Goal: Find specific page/section: Find specific page/section

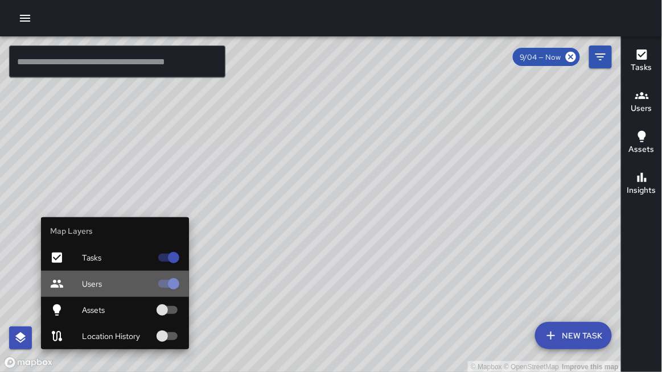
click at [82, 283] on span "Users" at bounding box center [116, 283] width 69 height 11
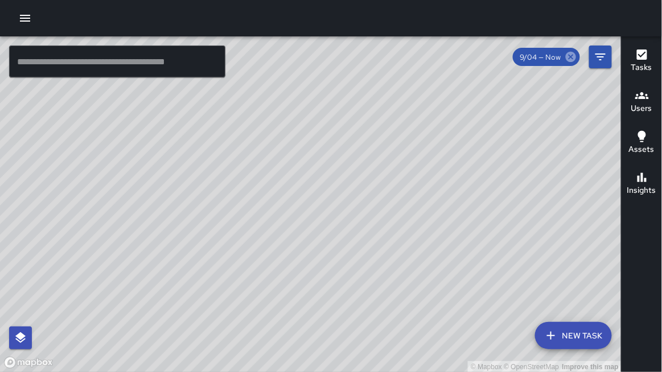
click at [571, 58] on icon at bounding box center [571, 57] width 10 height 10
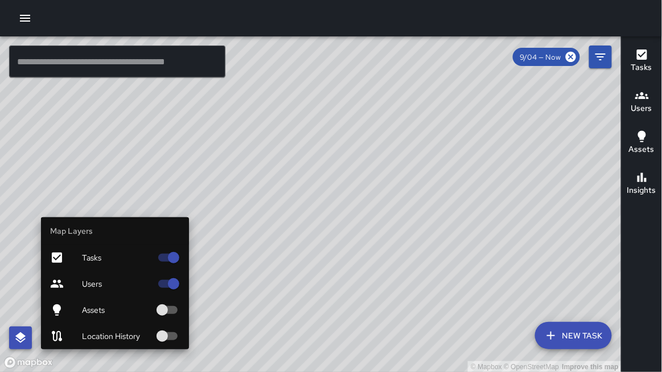
click at [27, 342] on icon "button" at bounding box center [21, 338] width 14 height 14
click at [94, 292] on div "Users" at bounding box center [115, 284] width 148 height 26
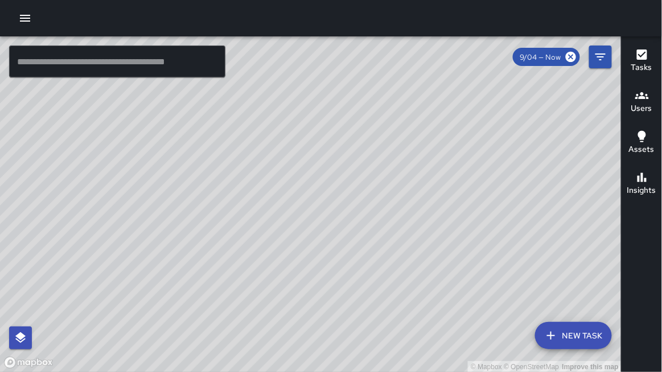
click at [294, 3] on div at bounding box center [331, 18] width 662 height 36
click at [229, 0] on div at bounding box center [331, 18] width 662 height 36
click at [107, 99] on div "© Mapbox © OpenStreetMap Improve this map" at bounding box center [310, 204] width 621 height 336
drag, startPoint x: 124, startPoint y: 94, endPoint x: 93, endPoint y: 106, distance: 33.0
click at [88, 106] on div "© Mapbox © OpenStreetMap Improve this map" at bounding box center [310, 204] width 621 height 336
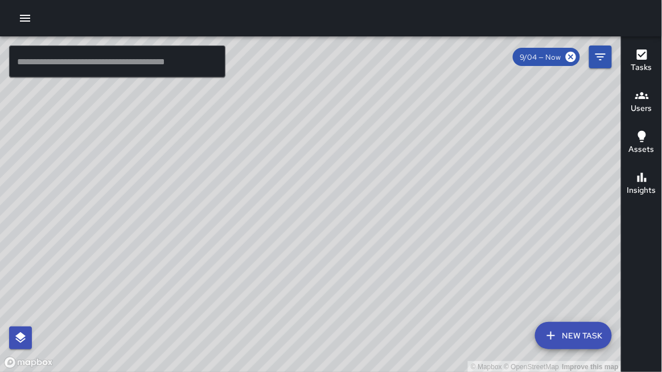
drag, startPoint x: 317, startPoint y: 146, endPoint x: 329, endPoint y: 148, distance: 12.7
click at [329, 148] on div "© Mapbox © OpenStreetMap Improve this map" at bounding box center [310, 204] width 621 height 336
drag, startPoint x: 256, startPoint y: 160, endPoint x: 416, endPoint y: 156, distance: 160.5
click at [416, 156] on div "© Mapbox © OpenStreetMap Improve this map" at bounding box center [310, 204] width 621 height 336
drag, startPoint x: 325, startPoint y: 155, endPoint x: 369, endPoint y: 126, distance: 52.1
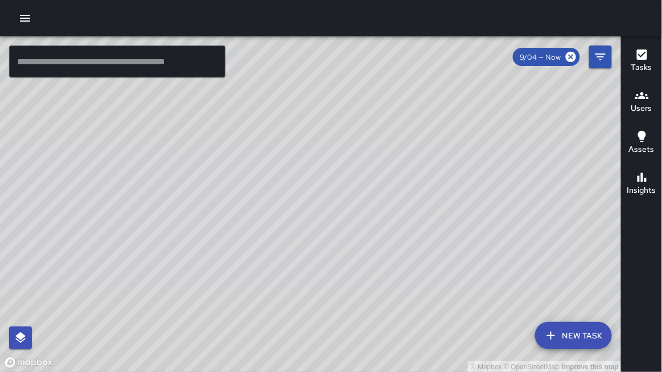
click at [369, 126] on div "© Mapbox © OpenStreetMap Improve this map" at bounding box center [310, 204] width 621 height 336
drag, startPoint x: 353, startPoint y: 125, endPoint x: 358, endPoint y: 155, distance: 29.9
click at [358, 155] on div "© Mapbox © OpenStreetMap Improve this map" at bounding box center [310, 204] width 621 height 336
drag, startPoint x: 153, startPoint y: 3, endPoint x: 153, endPoint y: 307, distance: 304.4
click at [153, 3] on div at bounding box center [331, 18] width 662 height 36
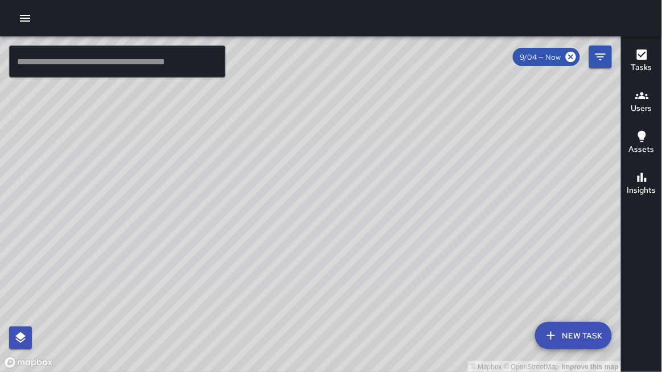
drag, startPoint x: 188, startPoint y: 3, endPoint x: 188, endPoint y: 307, distance: 303.8
click at [188, 3] on div at bounding box center [331, 18] width 662 height 36
click at [283, 20] on div at bounding box center [331, 18] width 662 height 36
